Goal: Check status: Check status

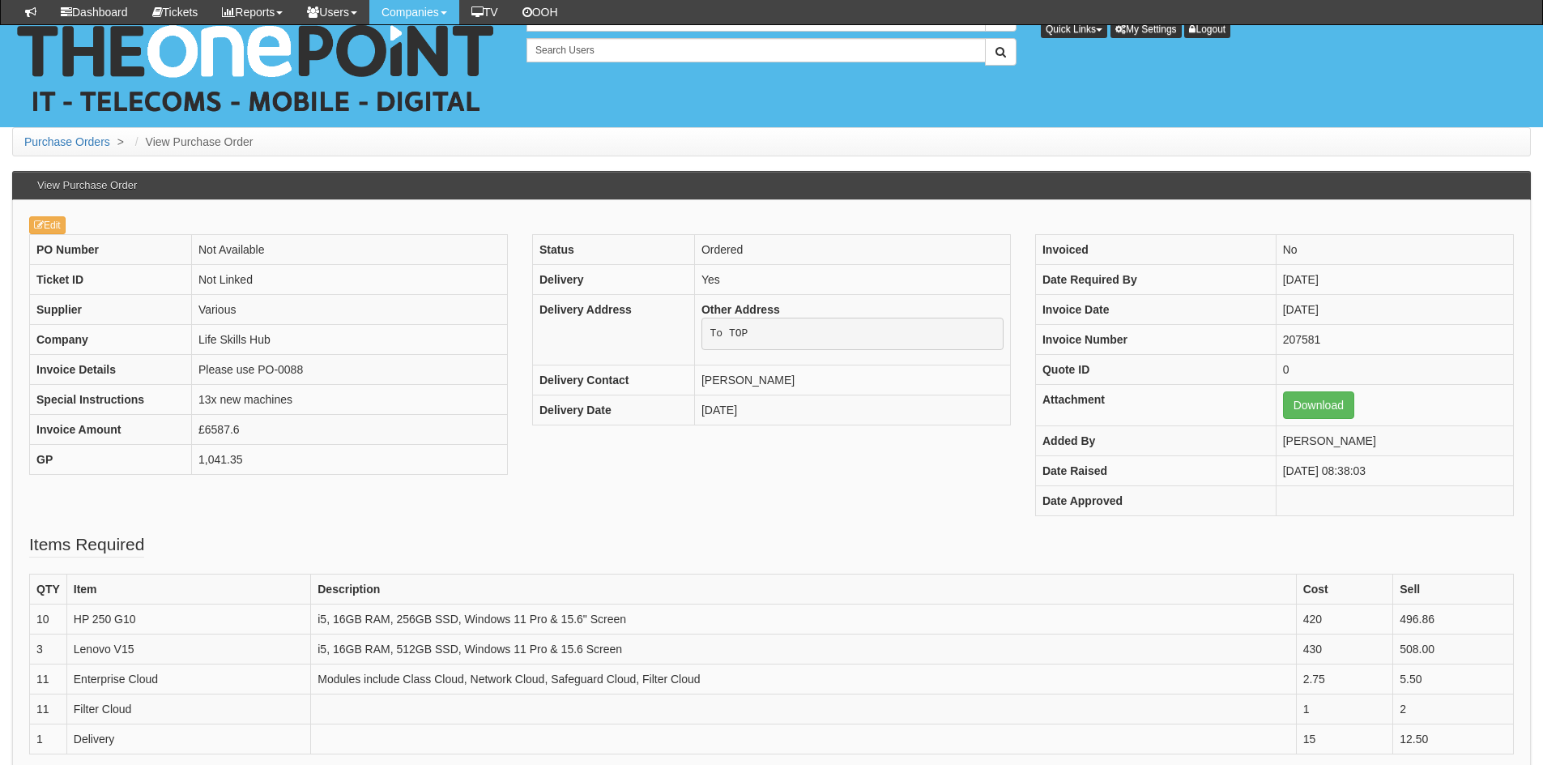
scroll to position [185, 0]
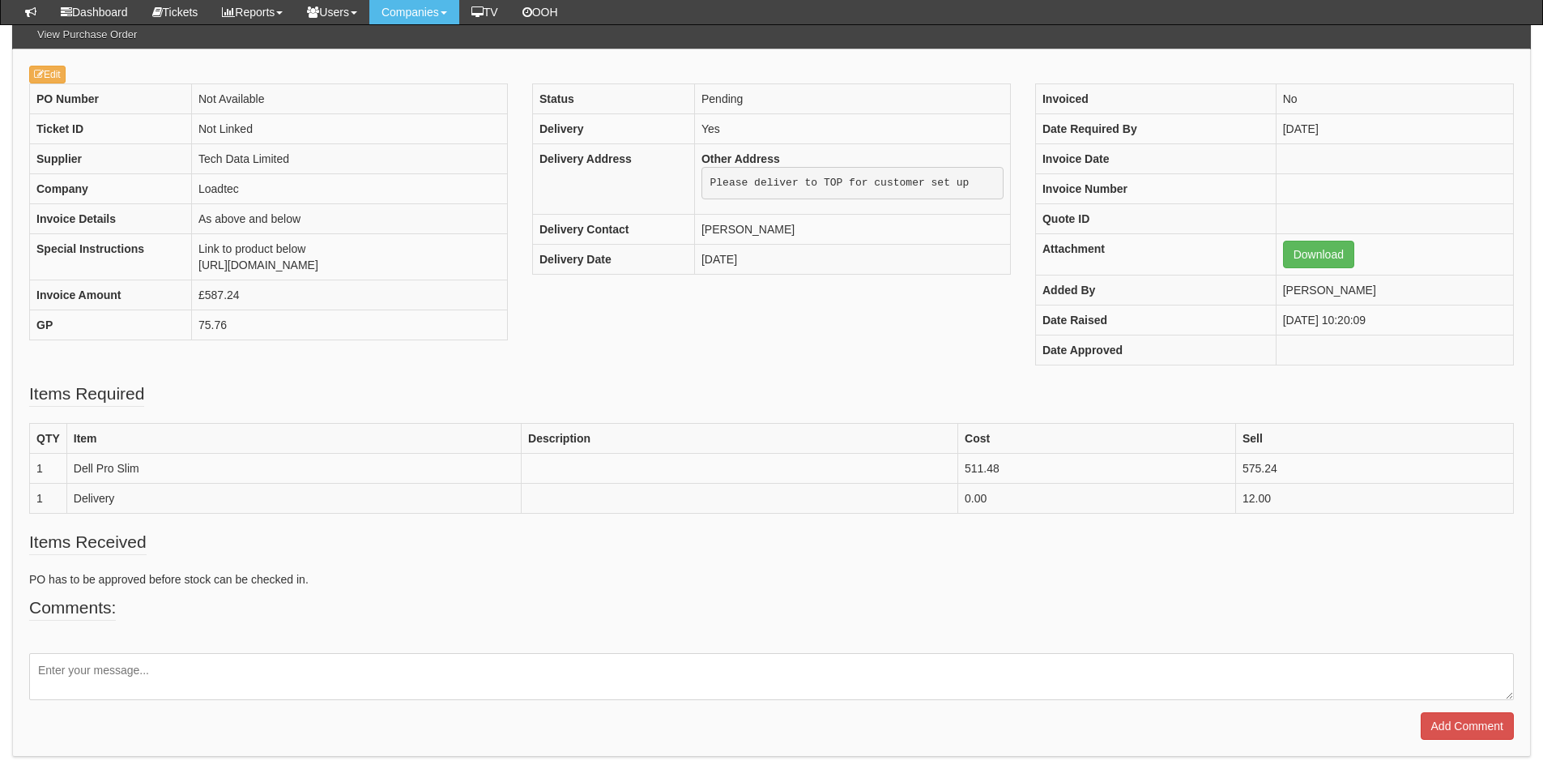
scroll to position [207, 0]
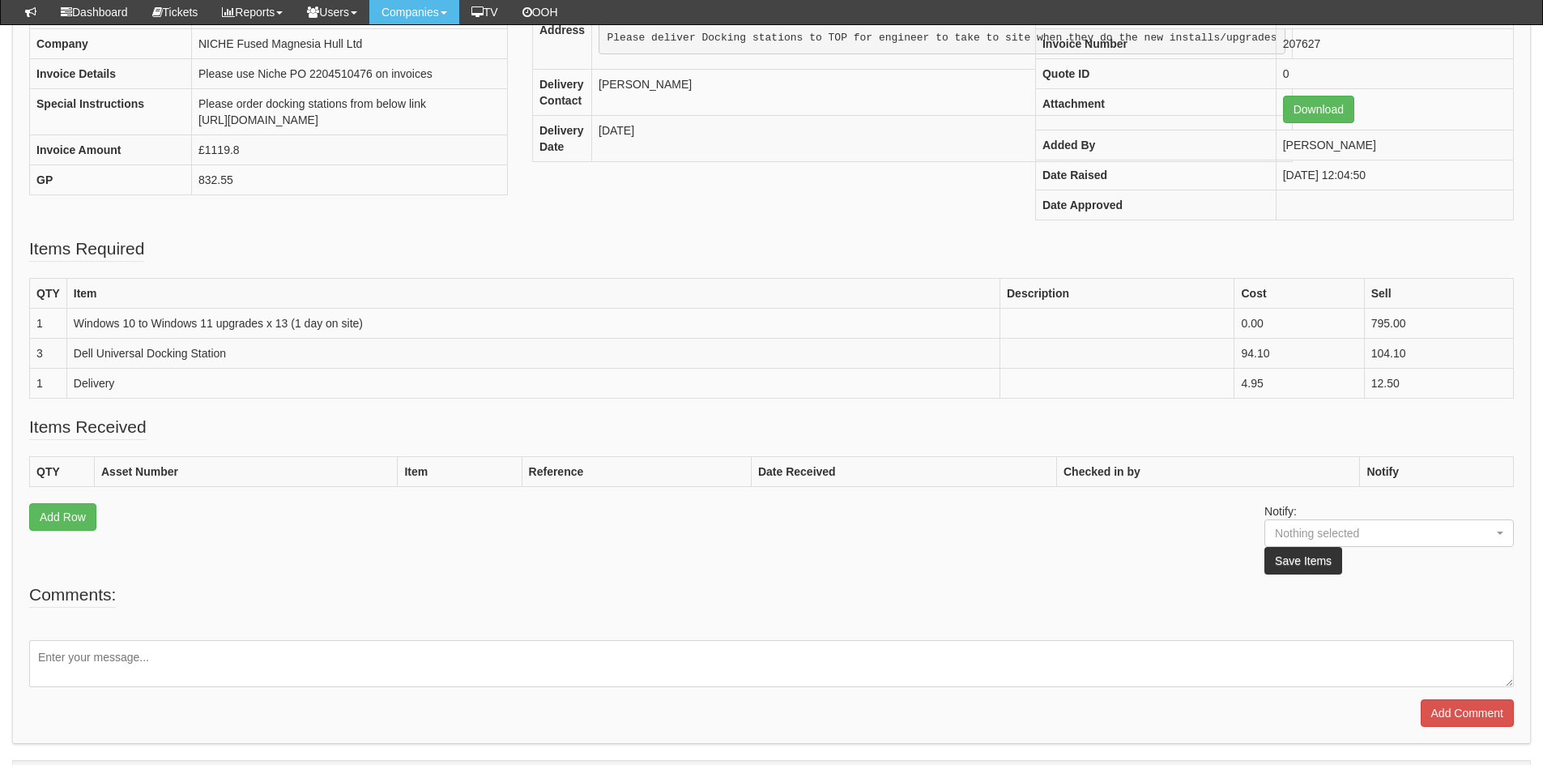
scroll to position [295, 0]
drag, startPoint x: 1369, startPoint y: 327, endPoint x: 1356, endPoint y: 328, distance: 13.0
click at [1356, 328] on tr "1 Windows 10 to Windows 11 upgrades x 13 (1 day on site) 0.00 795.00" at bounding box center [772, 324] width 1484 height 30
drag, startPoint x: 110, startPoint y: 340, endPoint x: 53, endPoint y: 323, distance: 59.2
click at [53, 323] on tr "1 Windows 10 to Windows 11 upgrades x 13 (1 day on site) 0.00 795.00" at bounding box center [772, 324] width 1484 height 30
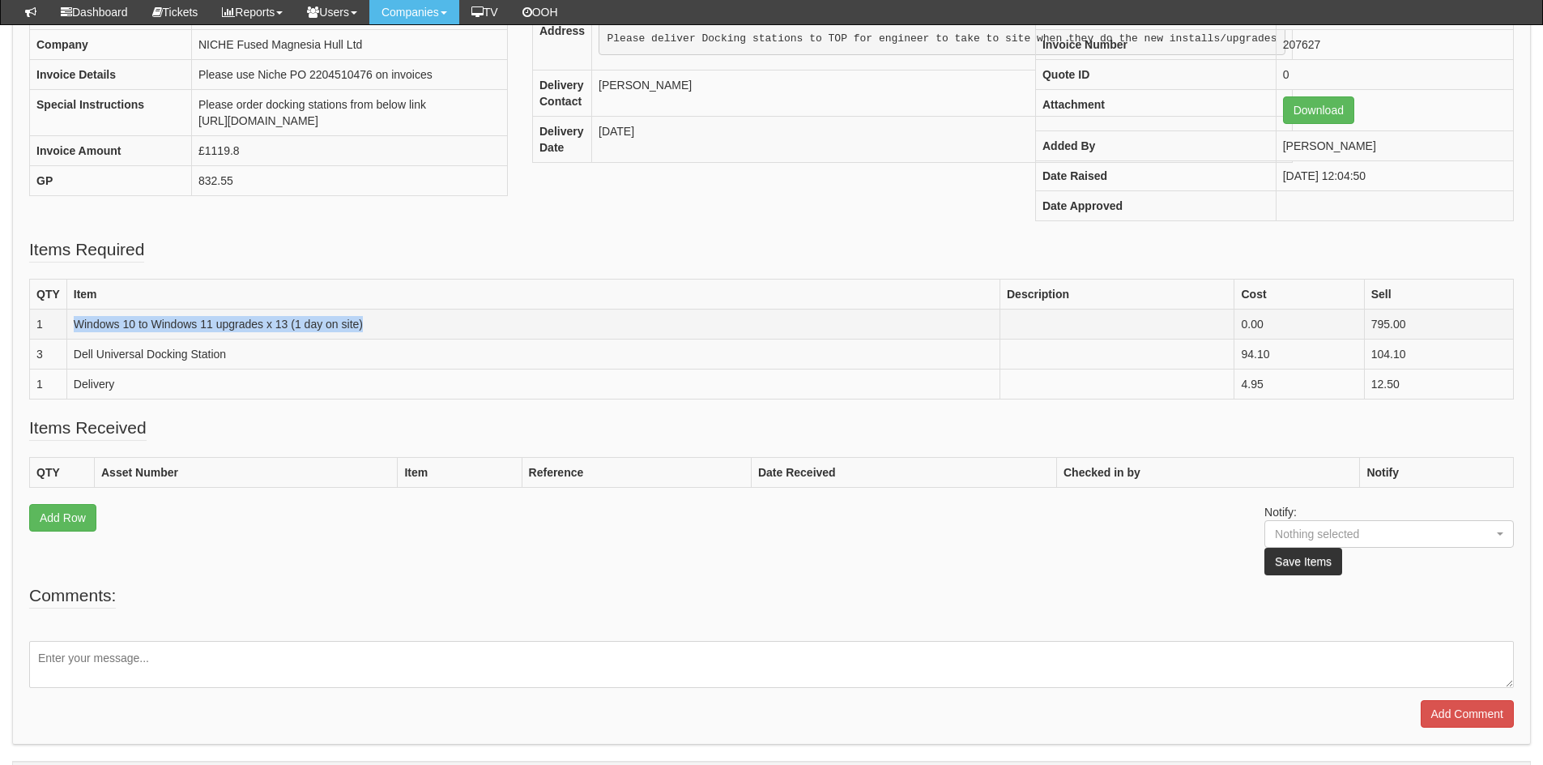
click at [376, 324] on td "Windows 10 to Windows 11 upgrades x 13 (1 day on site)" at bounding box center [532, 324] width 933 height 30
drag, startPoint x: 389, startPoint y: 318, endPoint x: 237, endPoint y: 318, distance: 151.5
click at [237, 318] on td "Windows 10 to Windows 11 upgrades x 13 (1 day on site)" at bounding box center [532, 324] width 933 height 30
click at [236, 320] on td "Windows 10 to Windows 11 upgrades x 13 (1 day on site)" at bounding box center [532, 324] width 933 height 30
drag, startPoint x: 199, startPoint y: 324, endPoint x: 1402, endPoint y: 395, distance: 1205.2
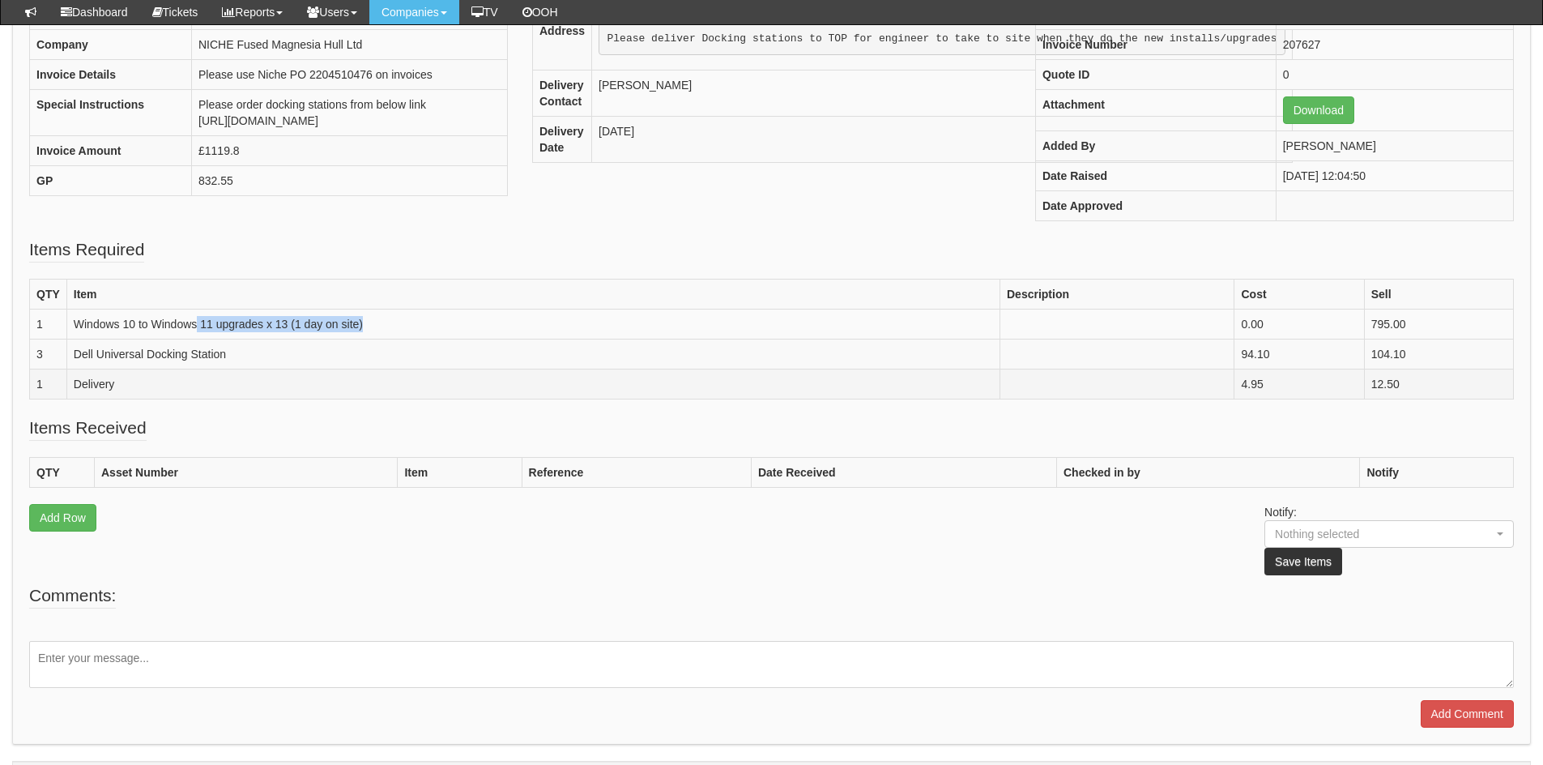
click at [778, 337] on td "Windows 10 to Windows 11 upgrades x 13 (1 day on site)" at bounding box center [532, 324] width 933 height 30
drag, startPoint x: 1442, startPoint y: 329, endPoint x: 1342, endPoint y: 314, distance: 100.7
click at [1342, 314] on tr "1 Windows 10 to Windows 11 upgrades x 13 (1 day on site) 0.00 795.00" at bounding box center [772, 324] width 1484 height 30
click at [1388, 329] on td "795.00" at bounding box center [1438, 324] width 149 height 30
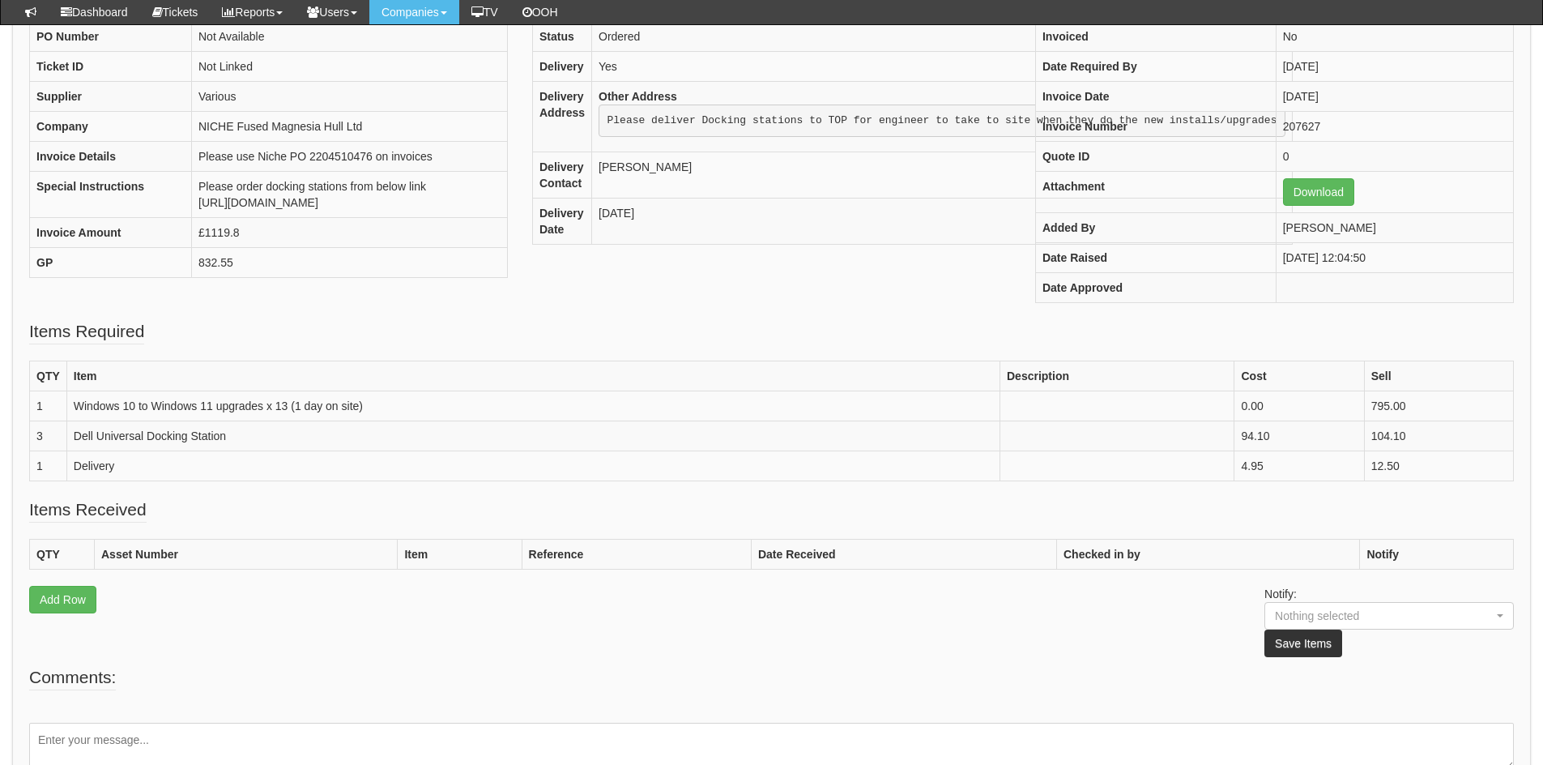
scroll to position [214, 0]
